Goal: Task Accomplishment & Management: Complete application form

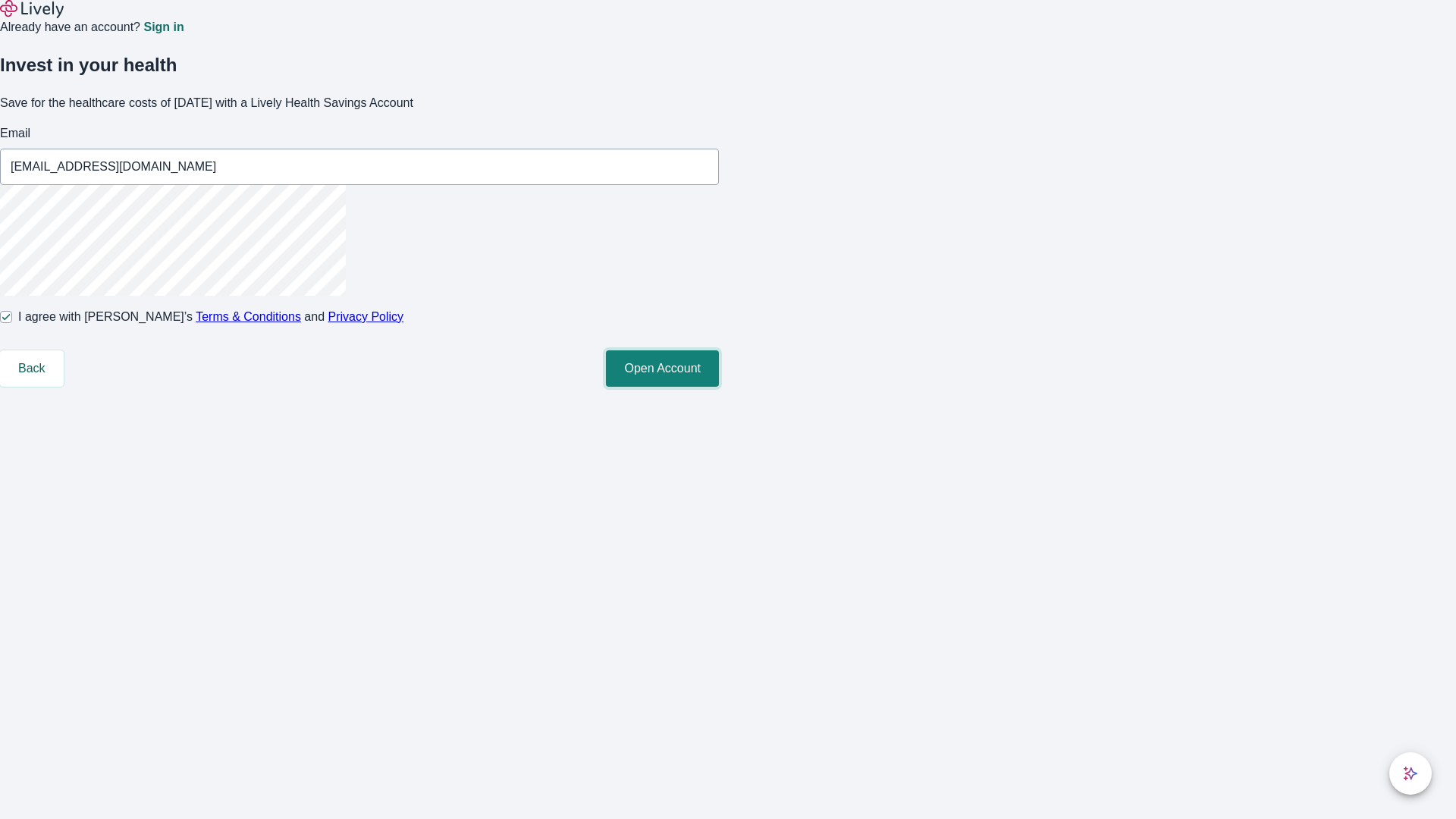
click at [719, 387] on button "Open Account" at bounding box center [662, 369] width 113 height 37
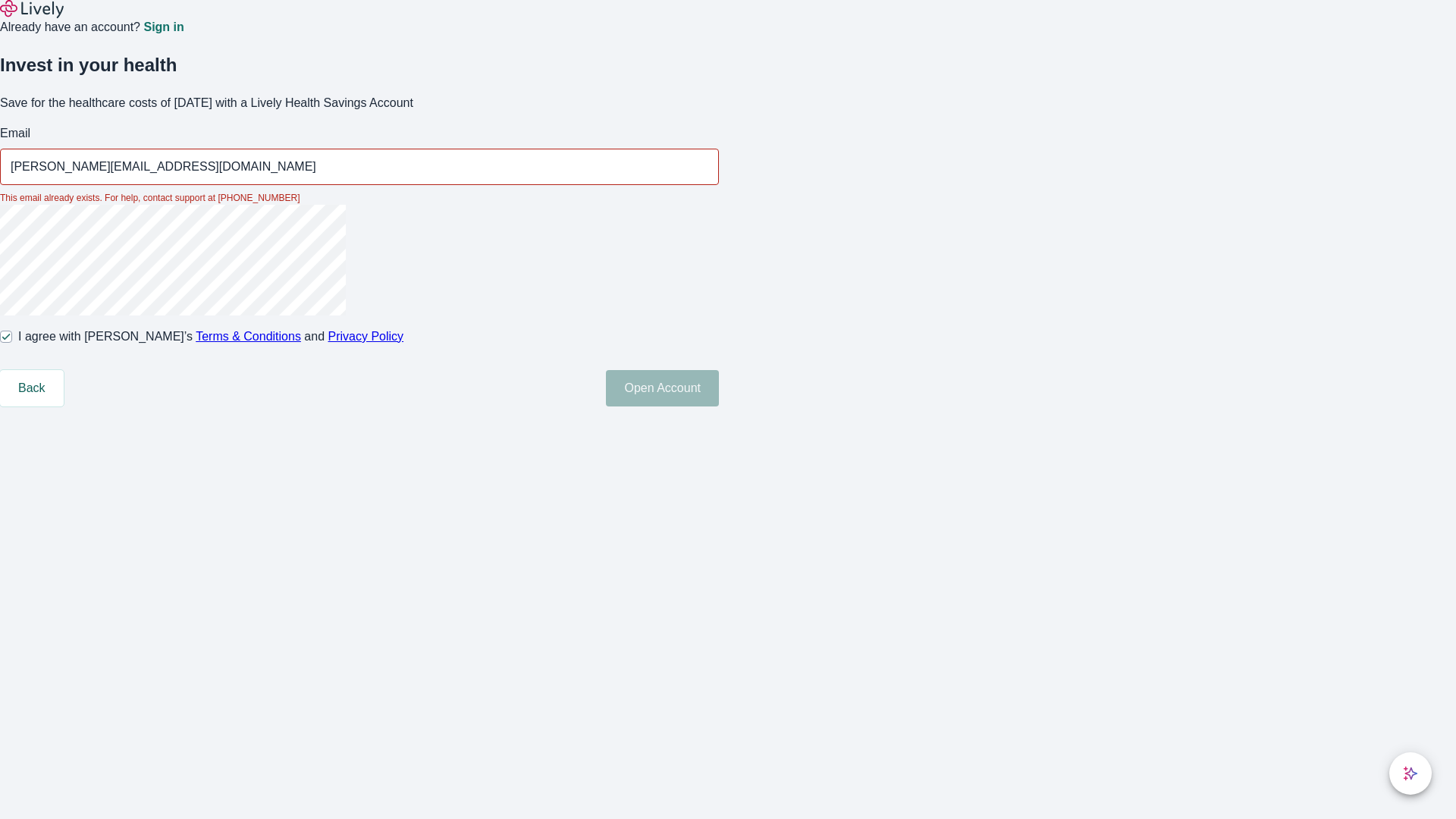
type input "[PERSON_NAME][EMAIL_ADDRESS][DOMAIN_NAME]"
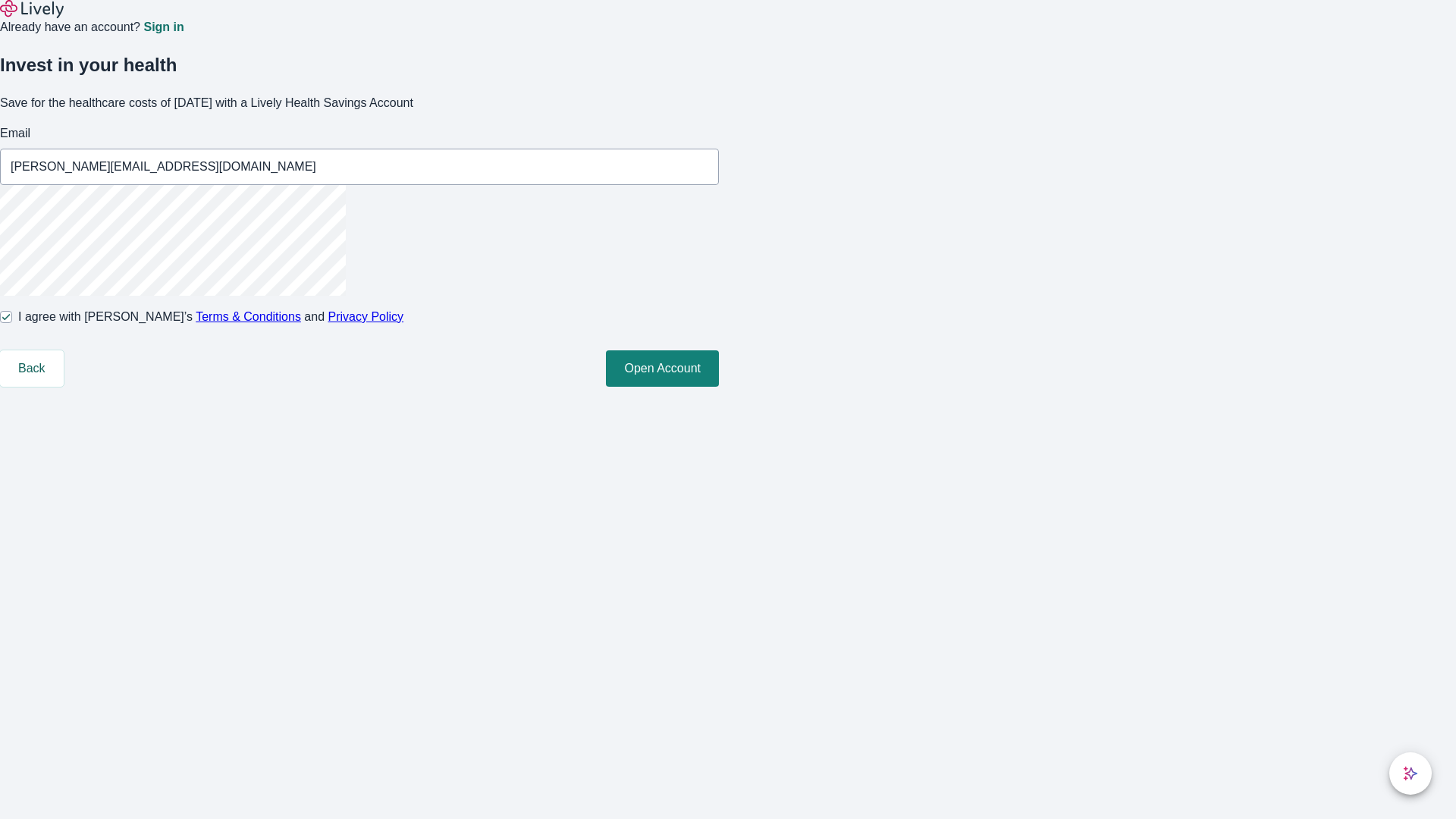
click at [12, 323] on input "I agree with Lively’s Terms & Conditions and Privacy Policy" at bounding box center [6, 317] width 12 height 12
checkbox input "false"
type input "[EMAIL_ADDRESS][DOMAIN_NAME]"
click at [12, 323] on input "I agree with Lively’s Terms & Conditions and Privacy Policy" at bounding box center [6, 317] width 12 height 12
checkbox input "true"
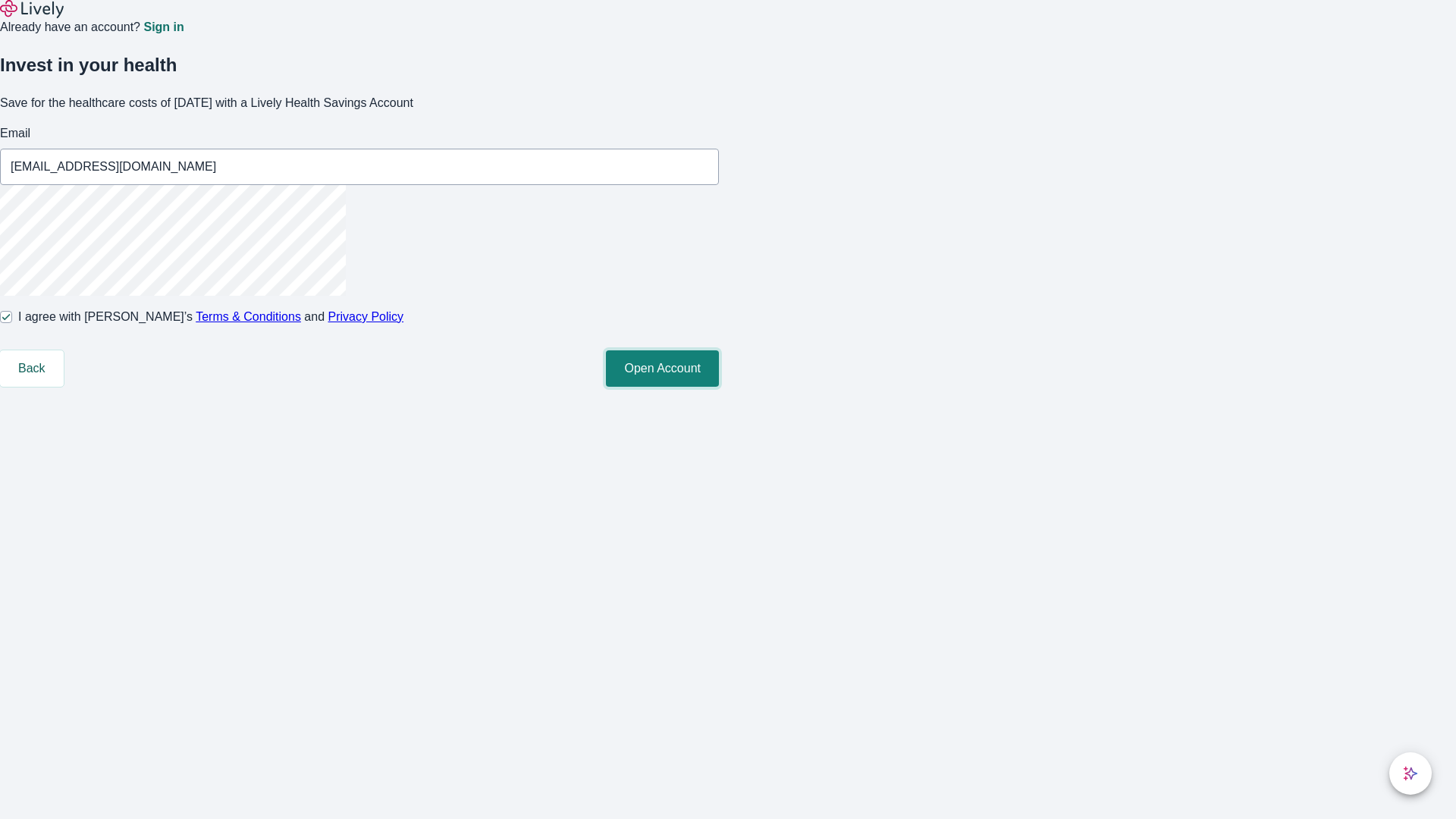
click at [719, 387] on button "Open Account" at bounding box center [662, 369] width 113 height 37
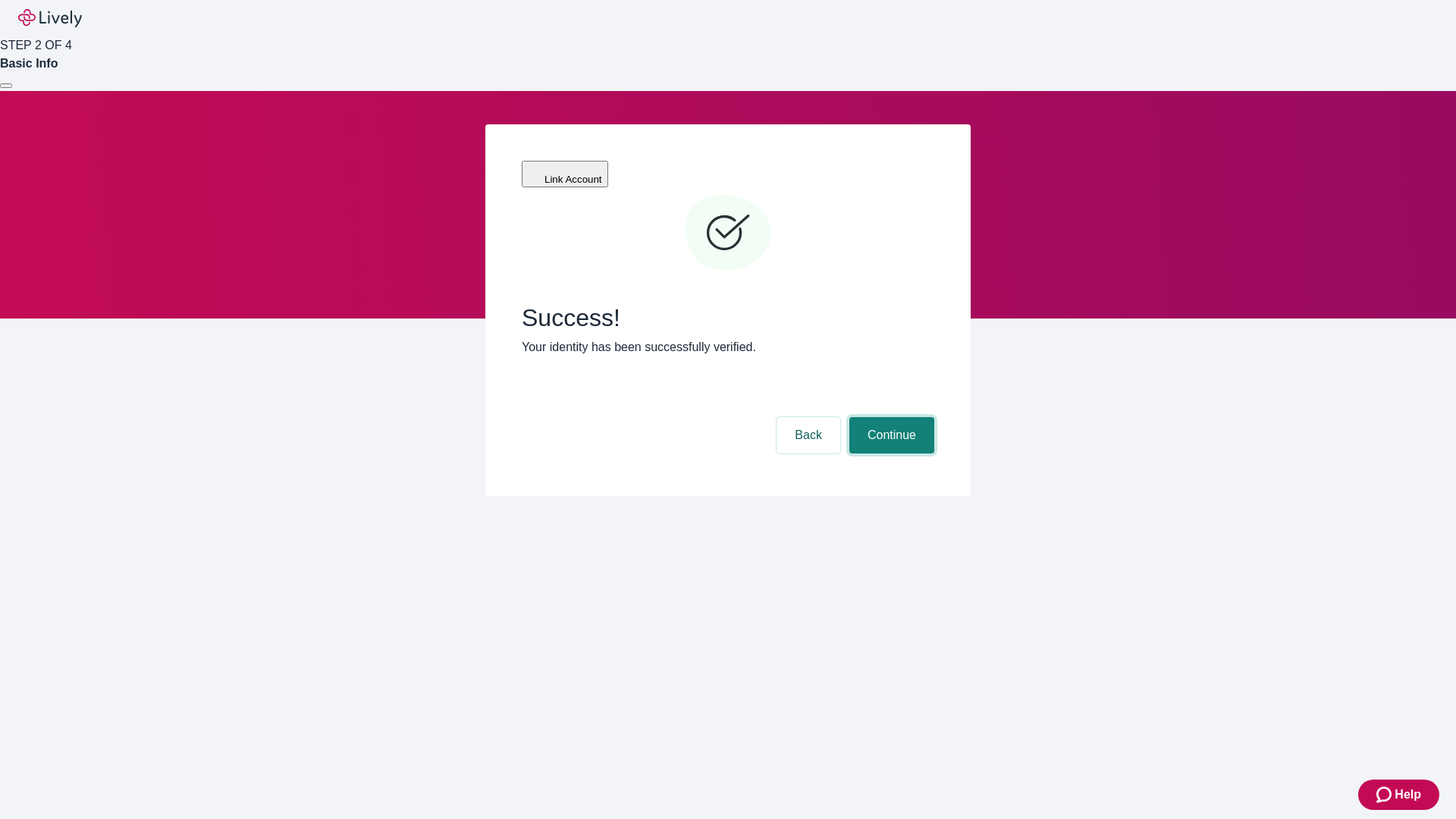
click at [890, 417] on button "Continue" at bounding box center [892, 435] width 85 height 37
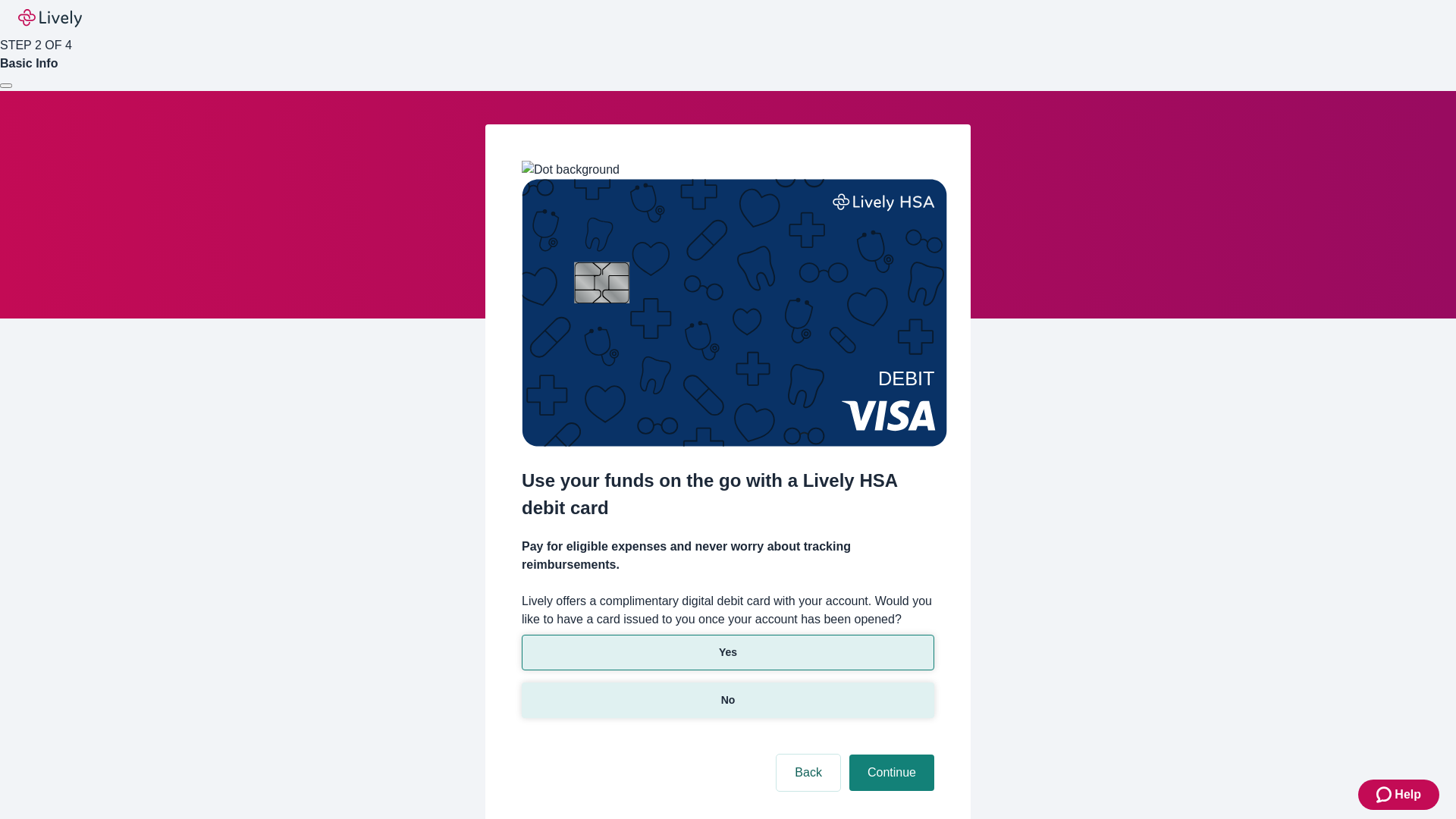
click at [727, 693] on p "No" at bounding box center [728, 700] width 15 height 16
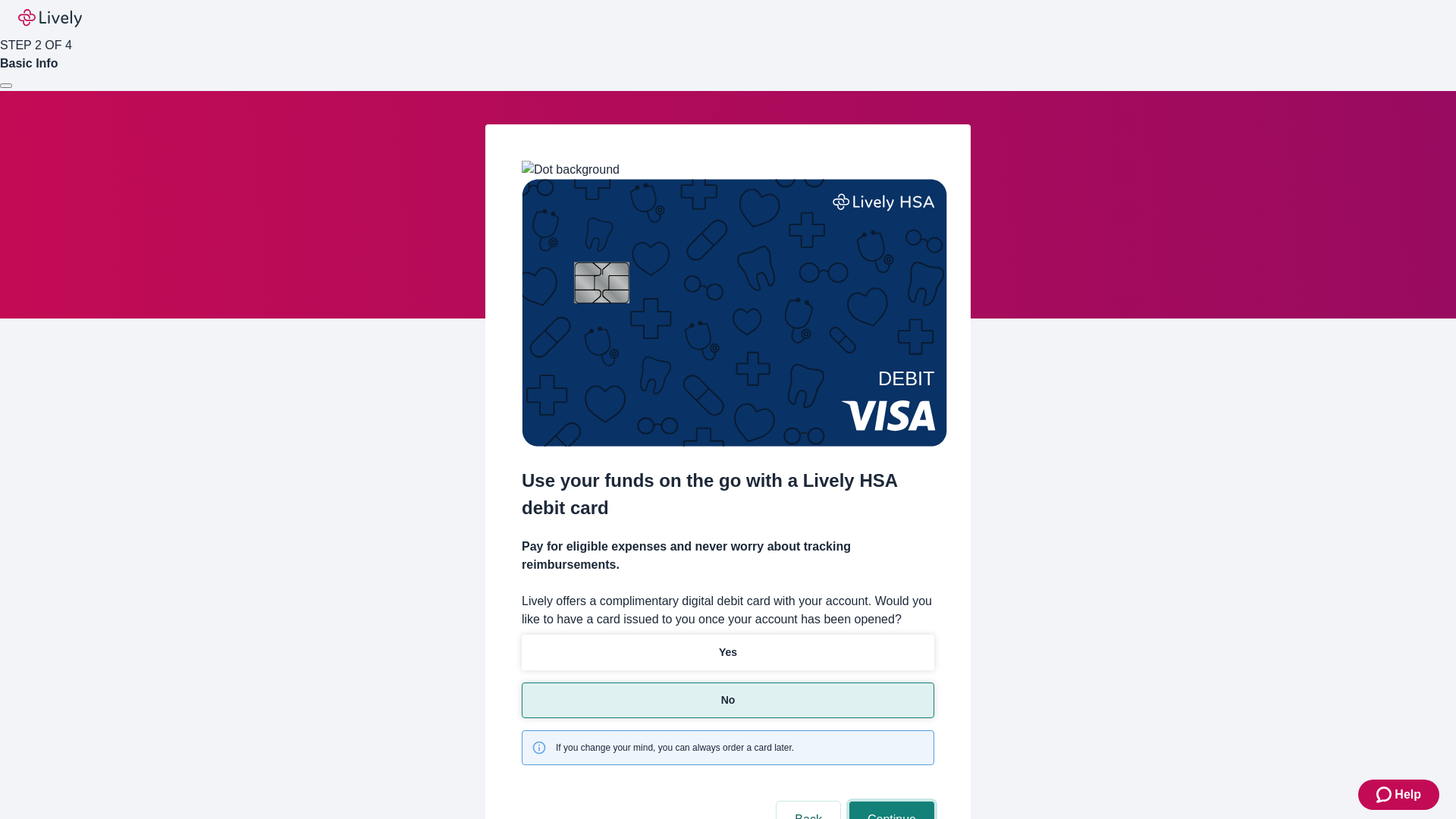
click at [890, 802] on button "Continue" at bounding box center [892, 820] width 85 height 37
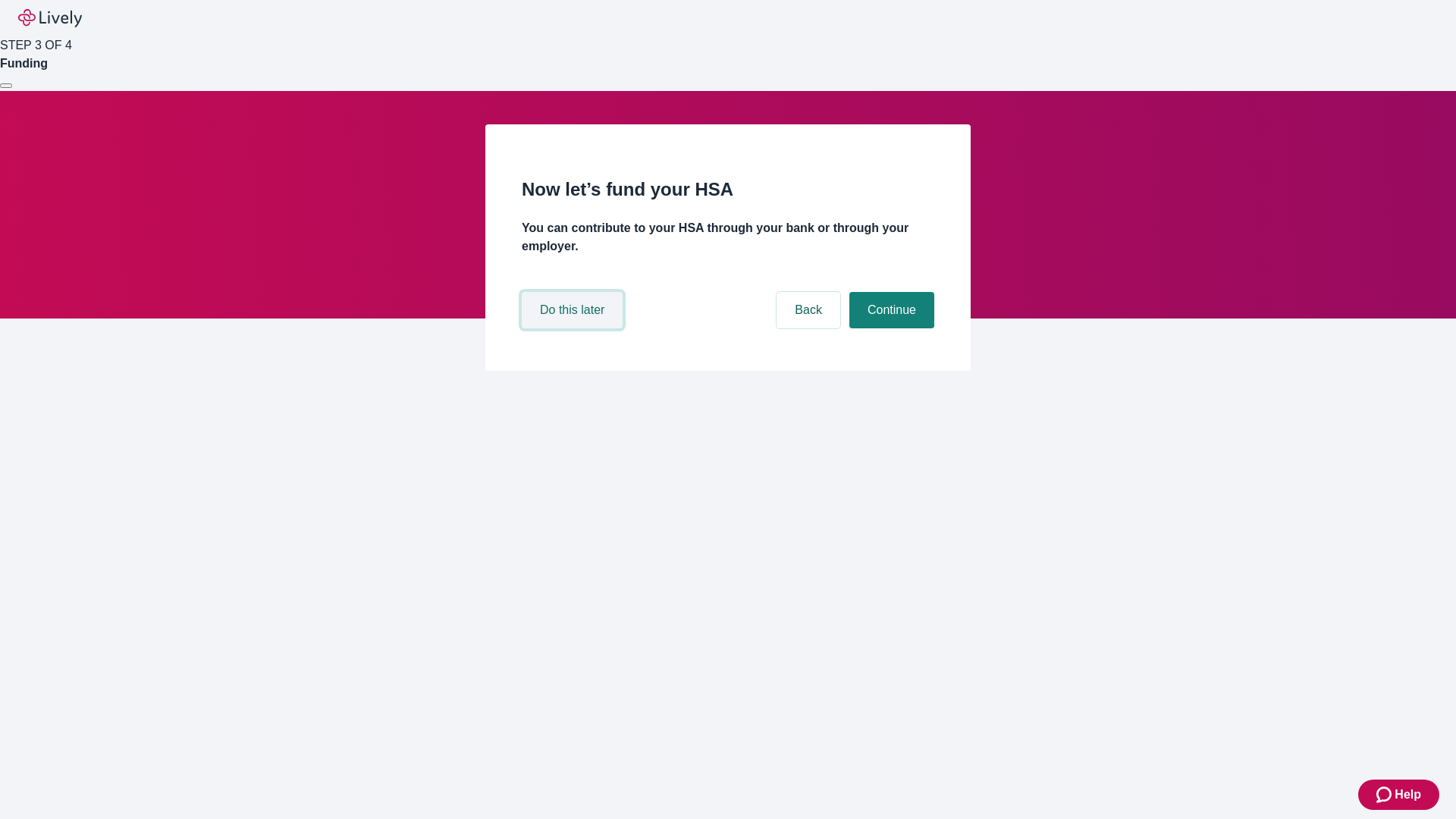
click at [574, 328] on button "Do this later" at bounding box center [572, 310] width 101 height 37
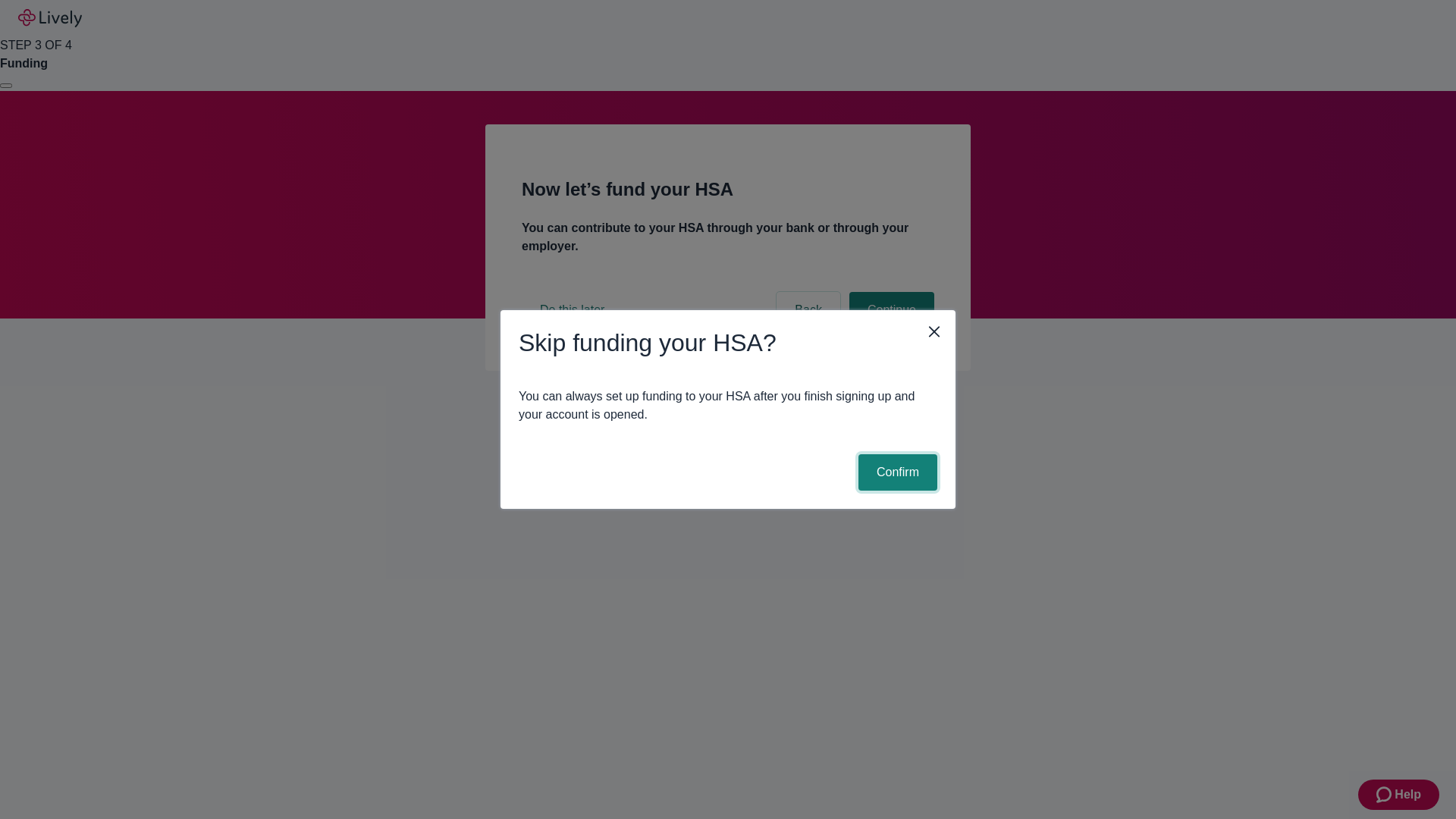
click at [896, 472] on button "Confirm" at bounding box center [898, 472] width 79 height 37
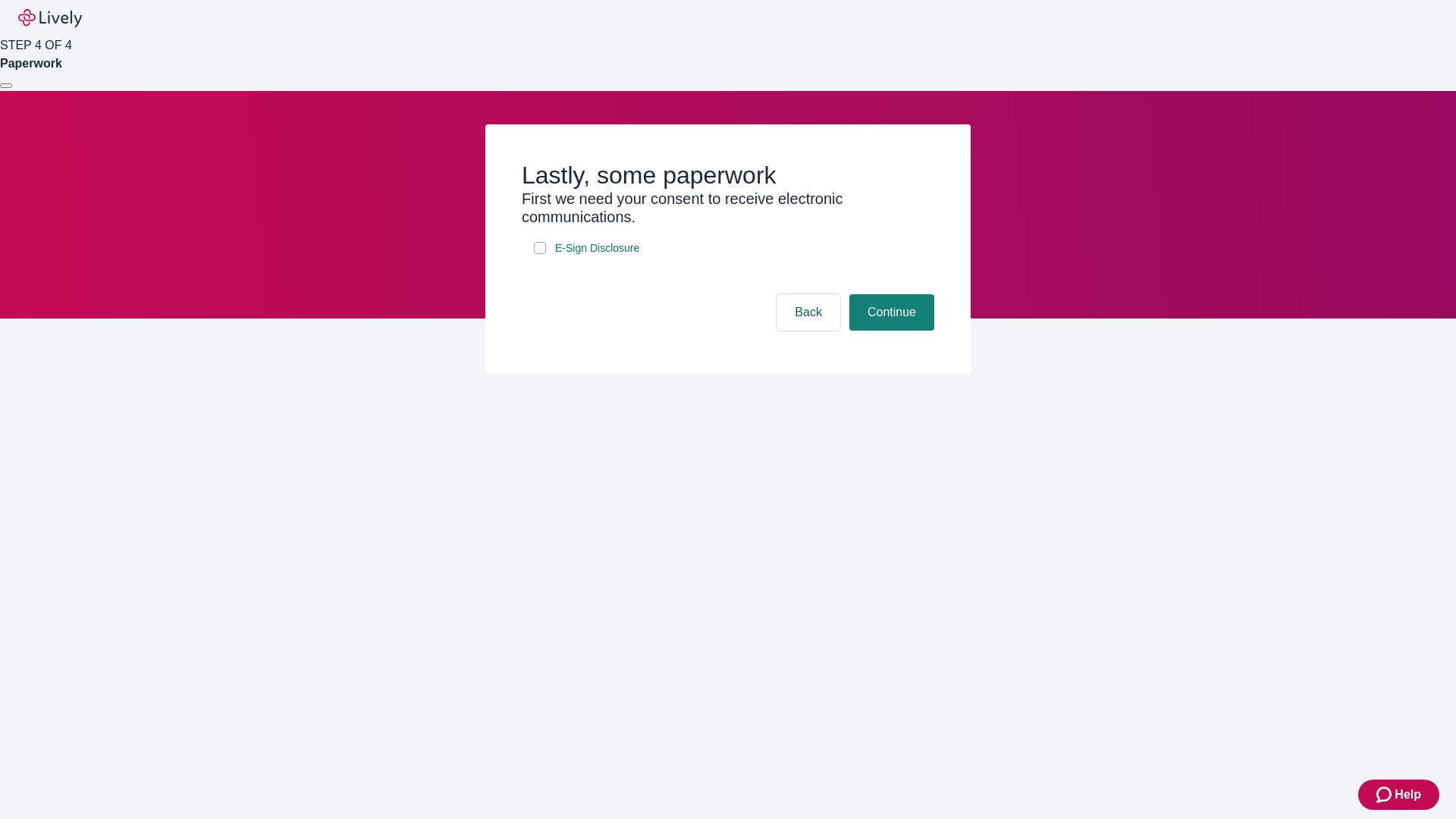
click at [540, 254] on input "E-Sign Disclosure" at bounding box center [540, 248] width 12 height 12
checkbox input "true"
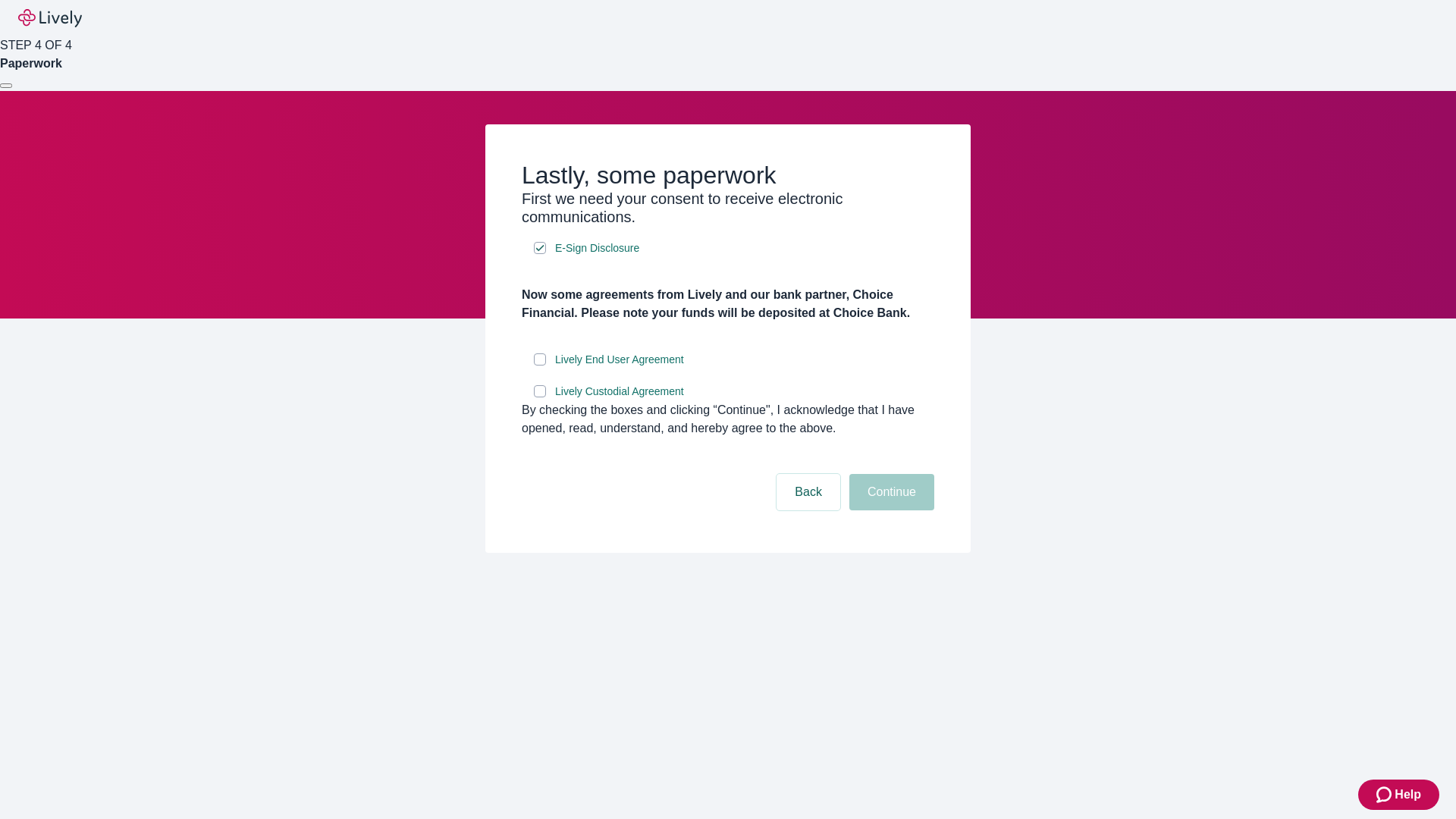
click at [540, 366] on input "Lively End User Agreement" at bounding box center [540, 360] width 12 height 12
checkbox input "true"
click at [540, 397] on input "Lively Custodial Agreement" at bounding box center [540, 391] width 12 height 12
checkbox input "true"
click at [890, 511] on button "Continue" at bounding box center [892, 492] width 85 height 37
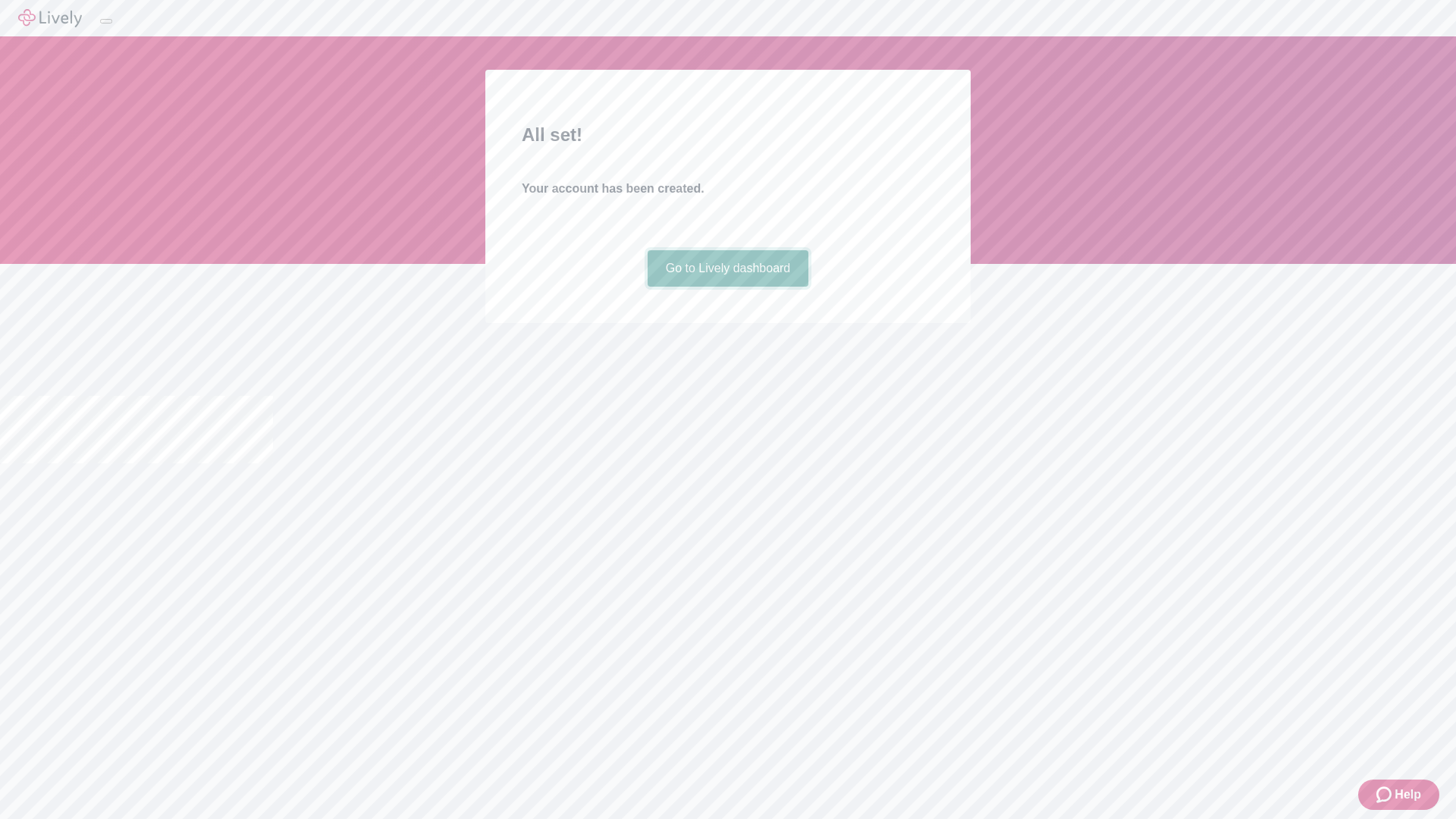
click at [727, 287] on link "Go to Lively dashboard" at bounding box center [729, 268] width 162 height 37
